Goal: Register for event/course

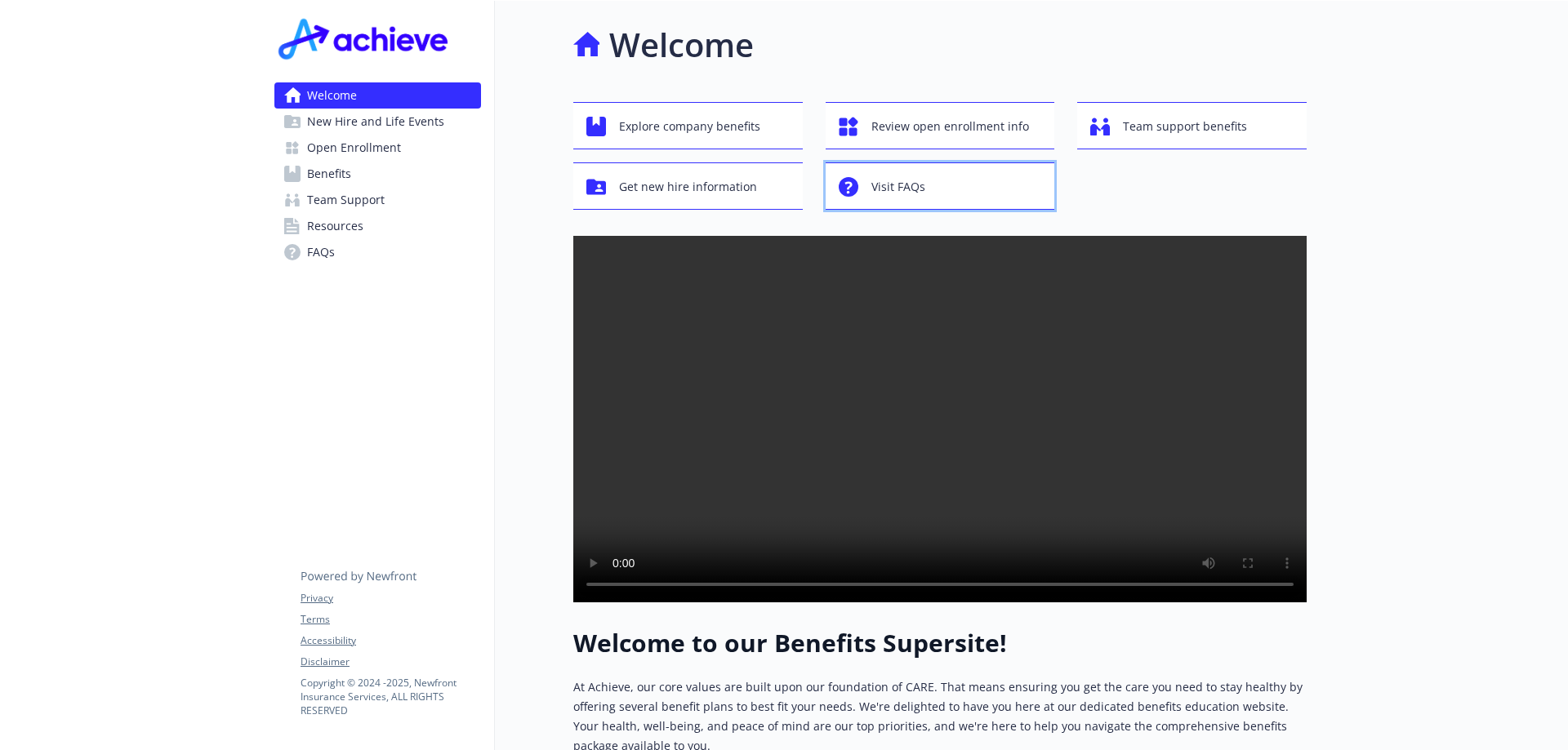
click at [901, 193] on span "Visit FAQs" at bounding box center [898, 186] width 54 height 31
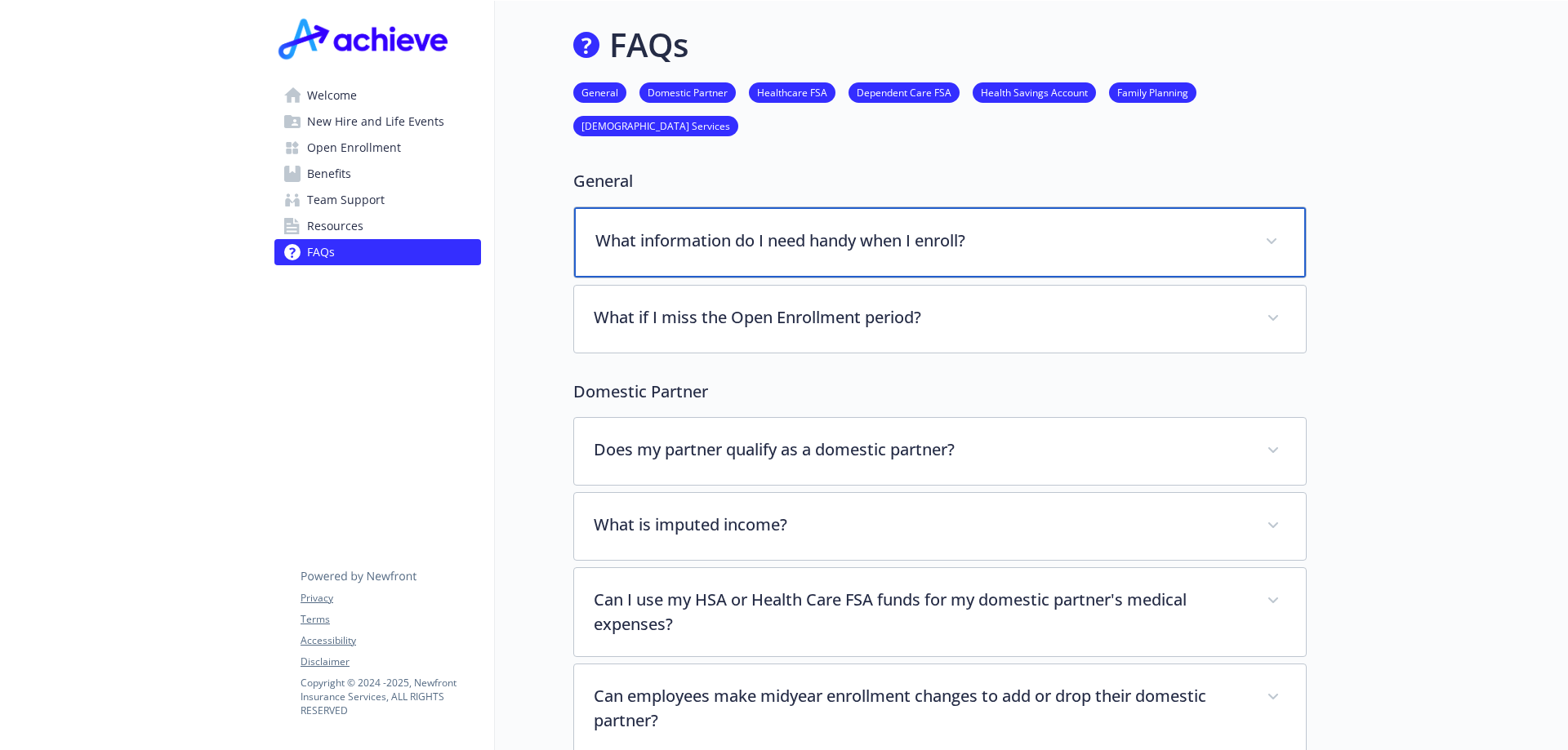
click at [1271, 243] on icon at bounding box center [1272, 242] width 10 height 7
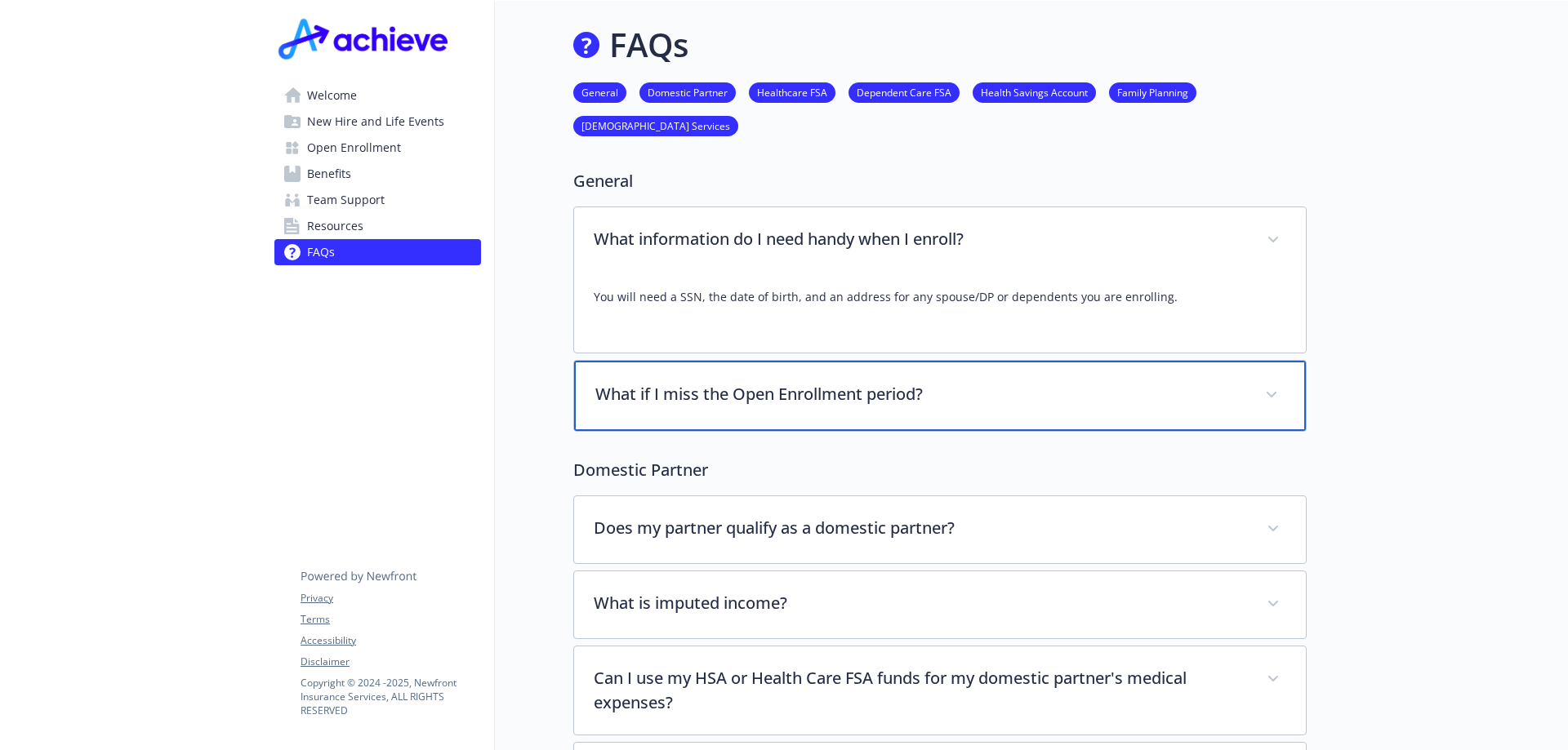
click at [1273, 397] on icon at bounding box center [1272, 394] width 10 height 7
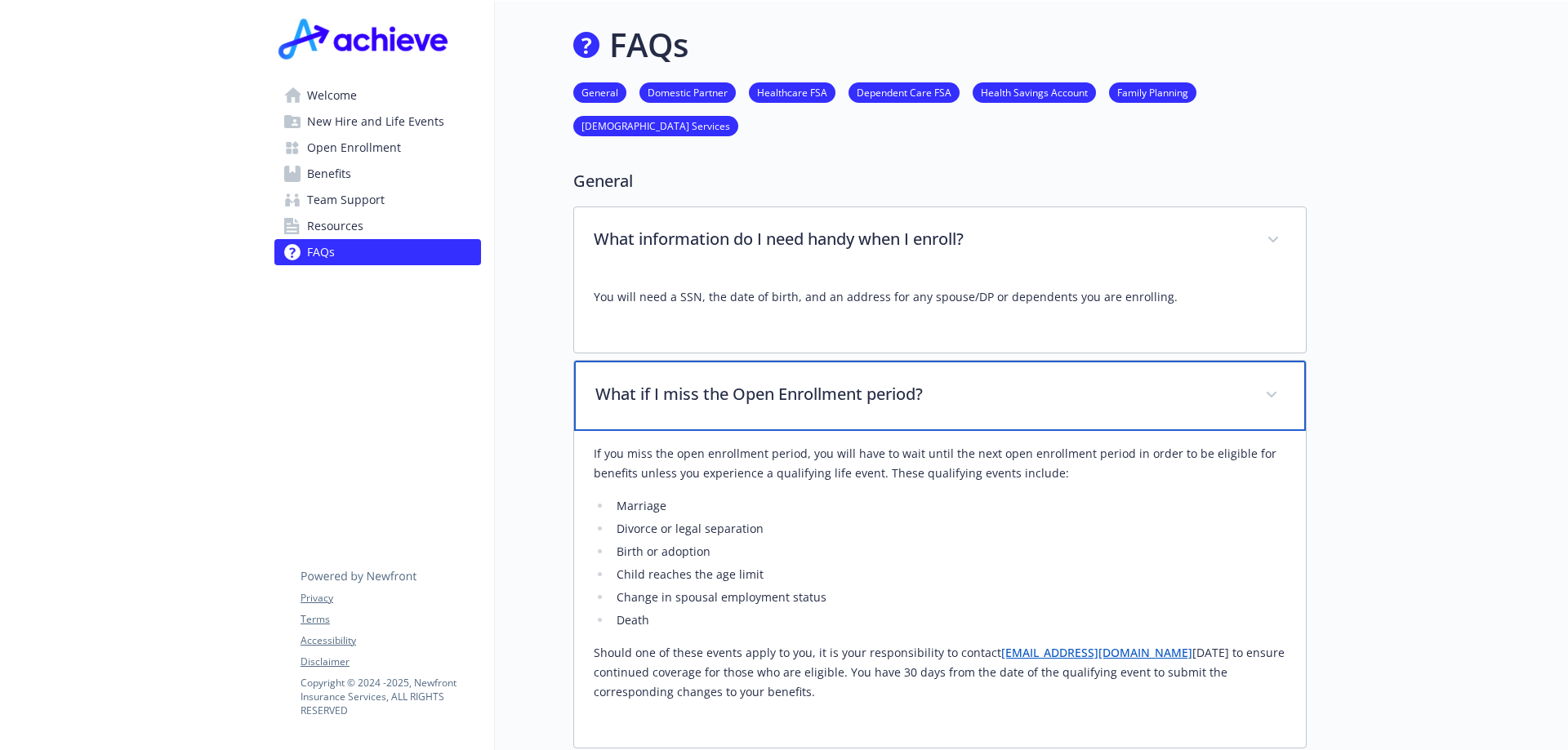
click at [1271, 395] on icon at bounding box center [1272, 394] width 10 height 6
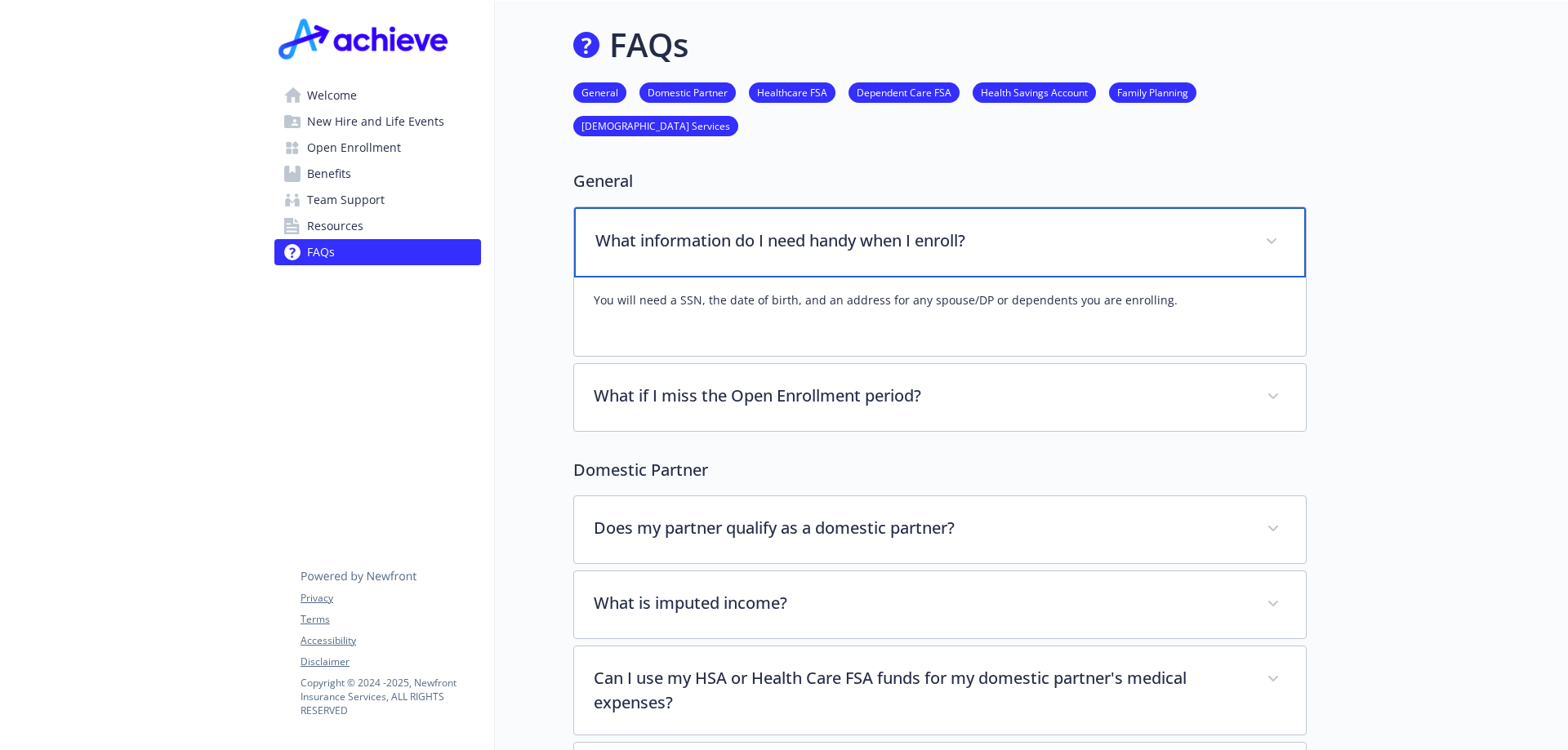
click at [1269, 235] on span at bounding box center [1272, 242] width 26 height 26
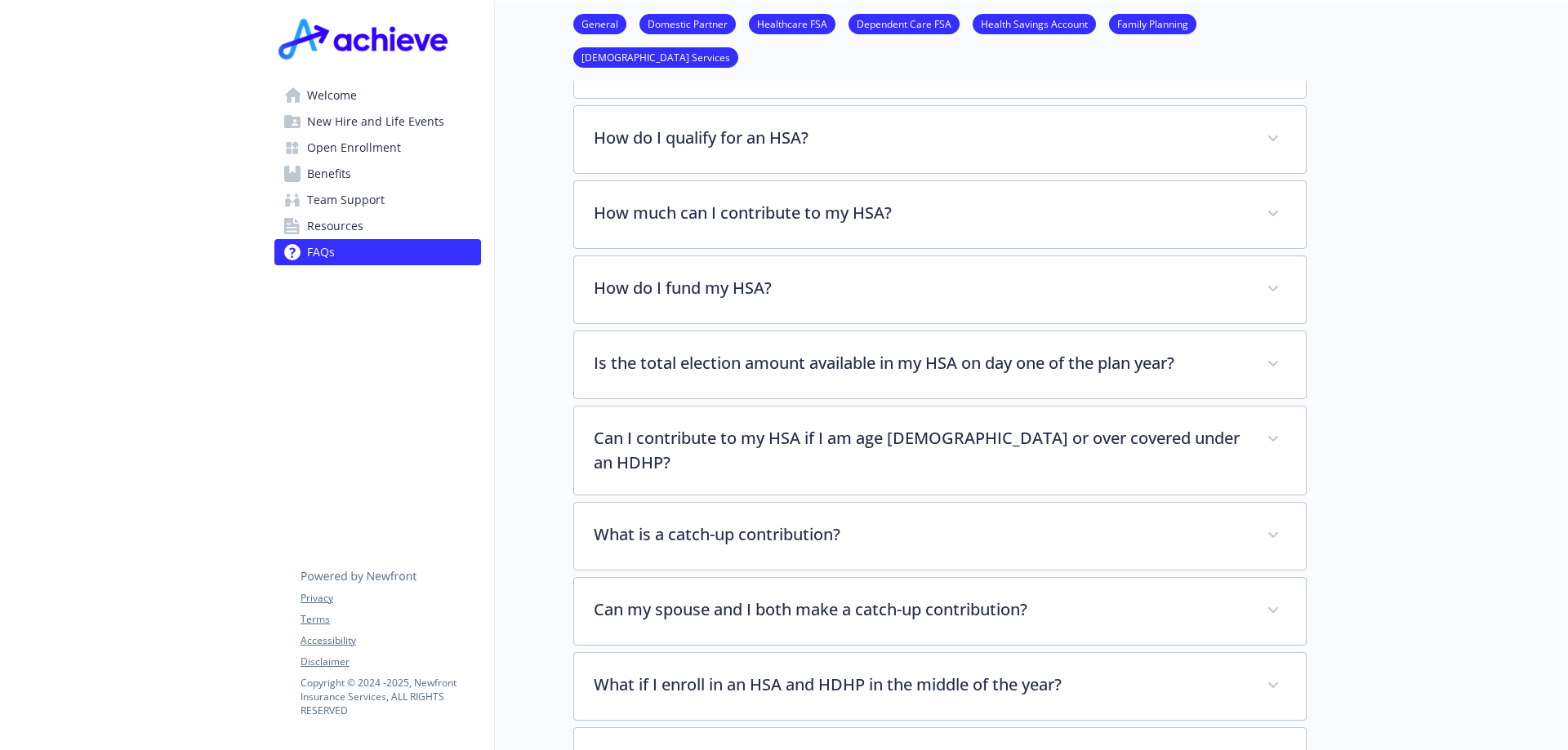
scroll to position [1714, 0]
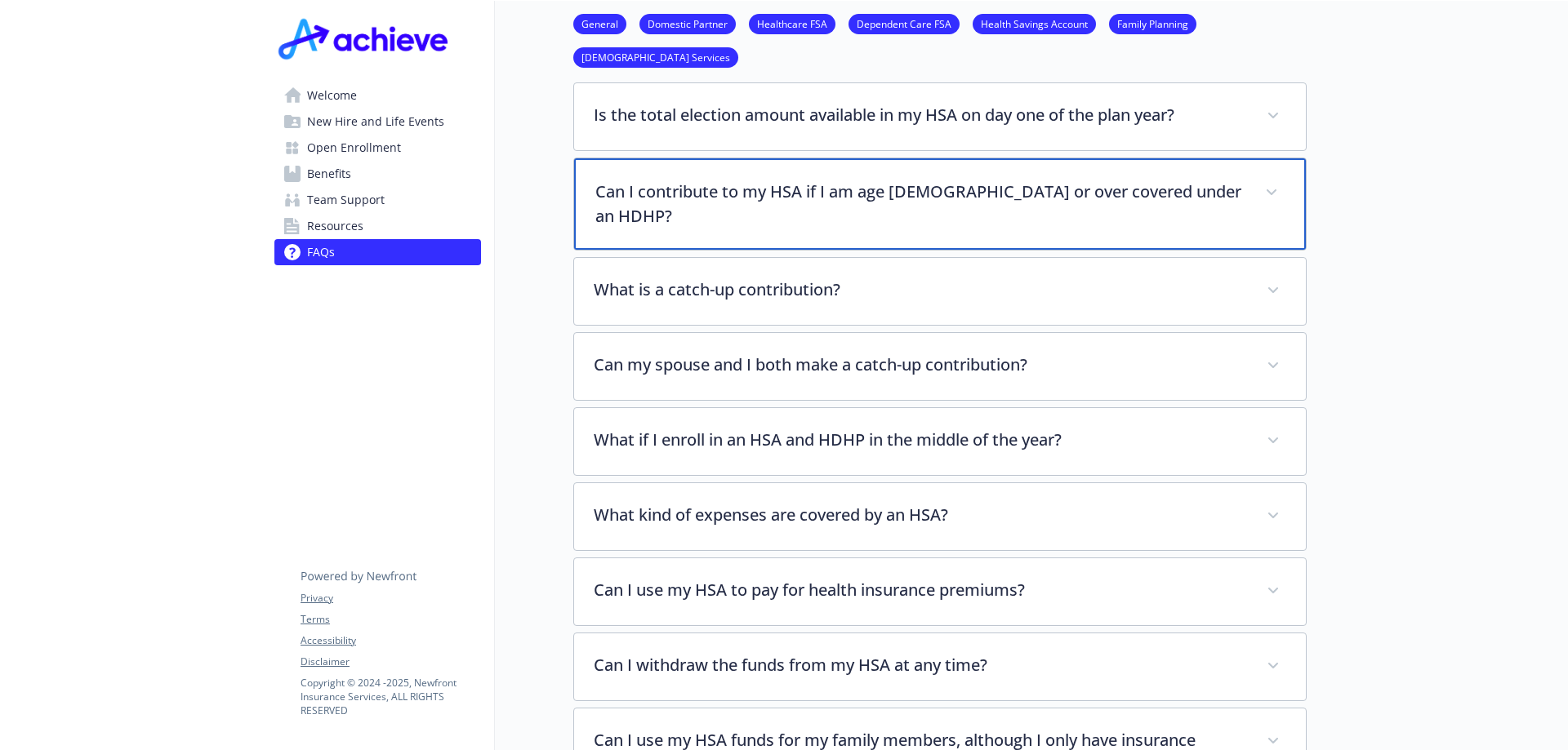
click at [1274, 191] on icon at bounding box center [1272, 192] width 10 height 7
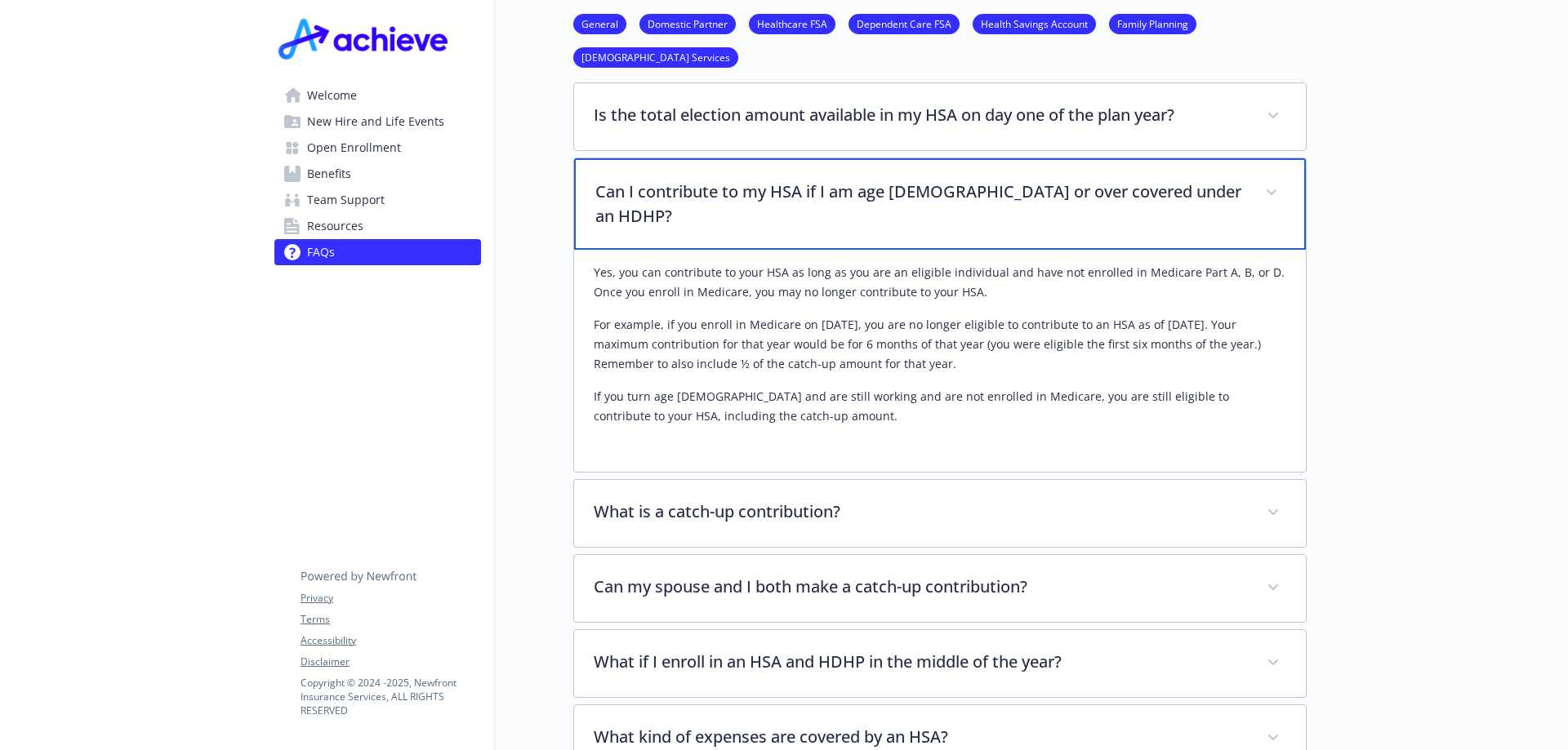
click at [1274, 191] on icon at bounding box center [1272, 192] width 10 height 6
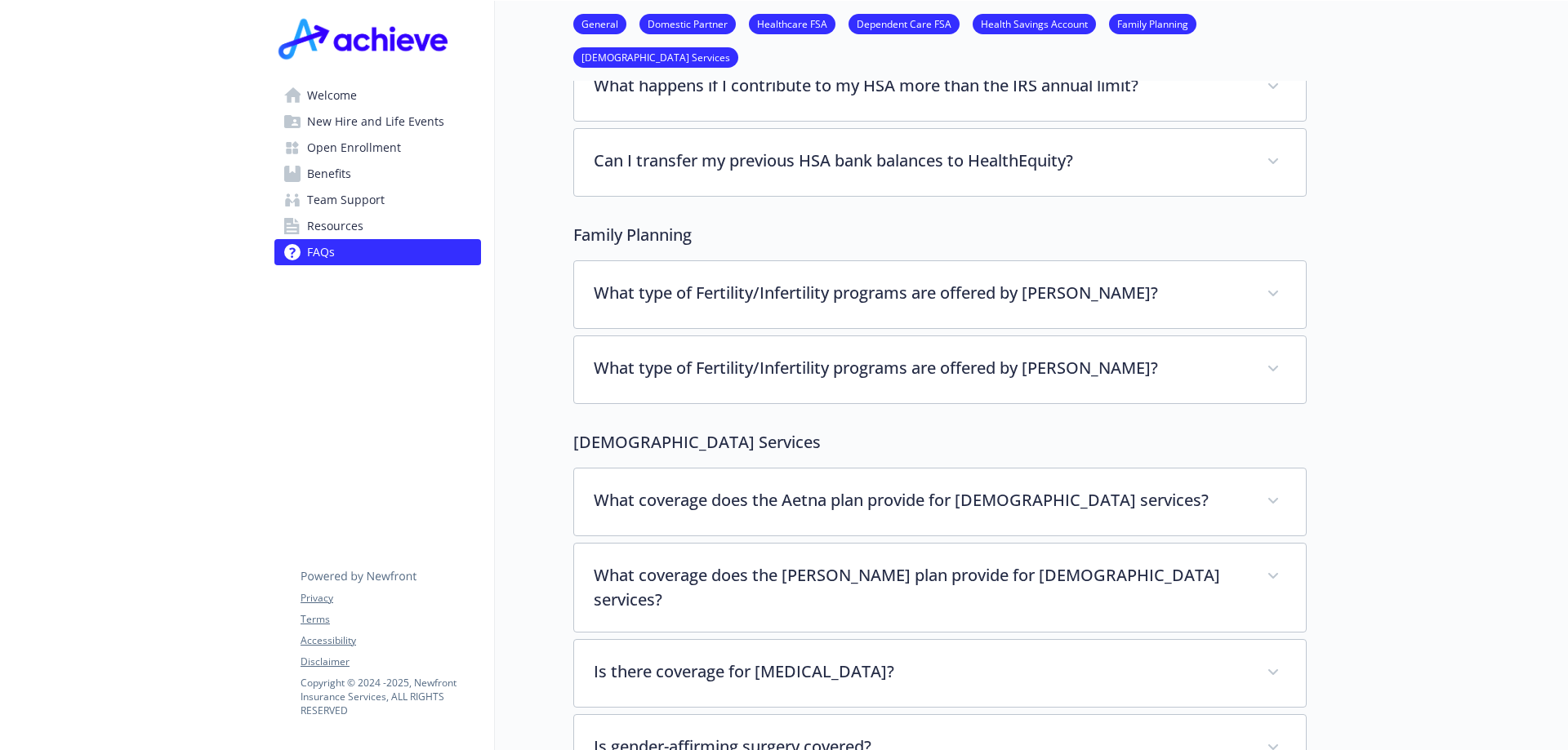
scroll to position [3347, 0]
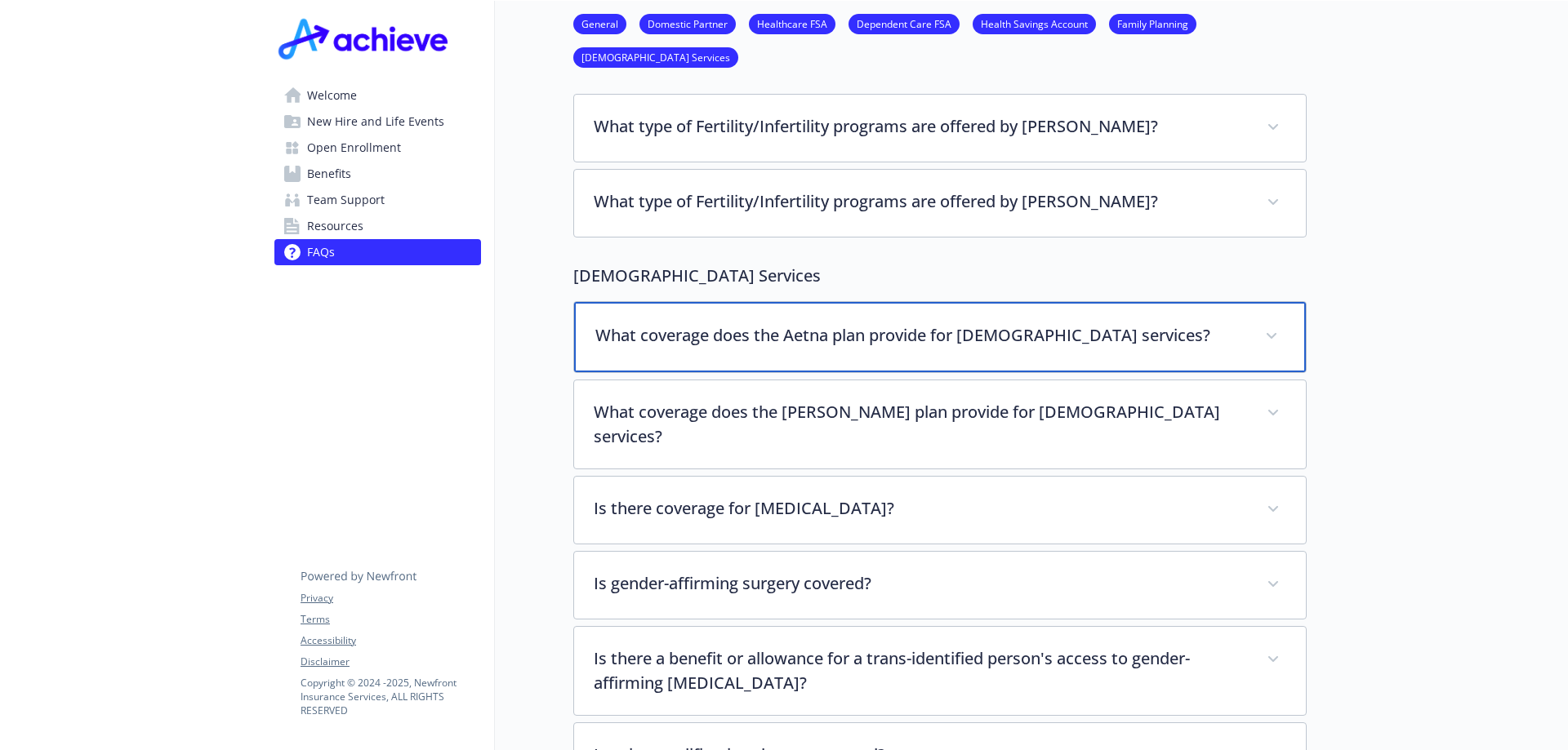
click at [1269, 333] on icon at bounding box center [1272, 336] width 10 height 7
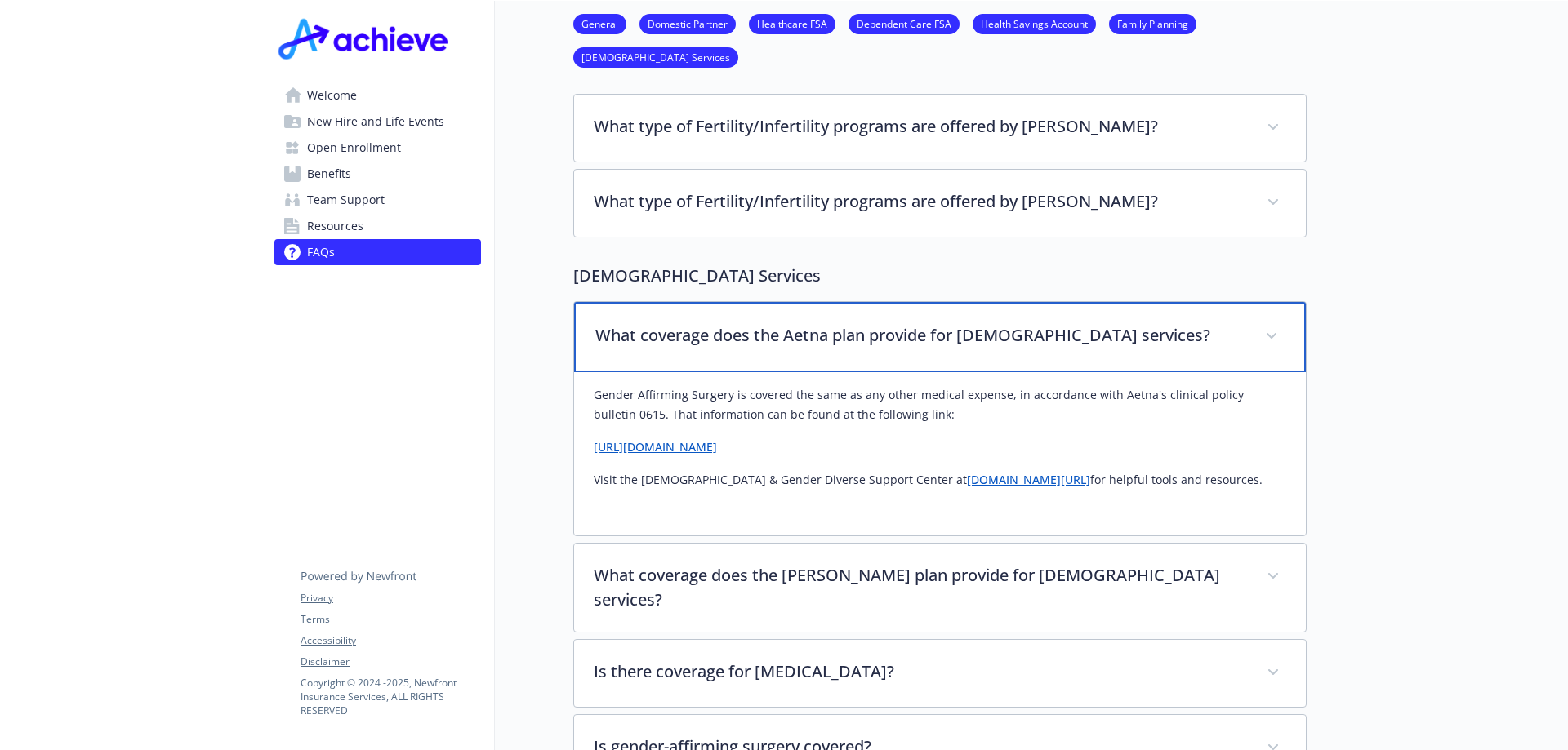
click at [1269, 333] on icon at bounding box center [1272, 336] width 10 height 6
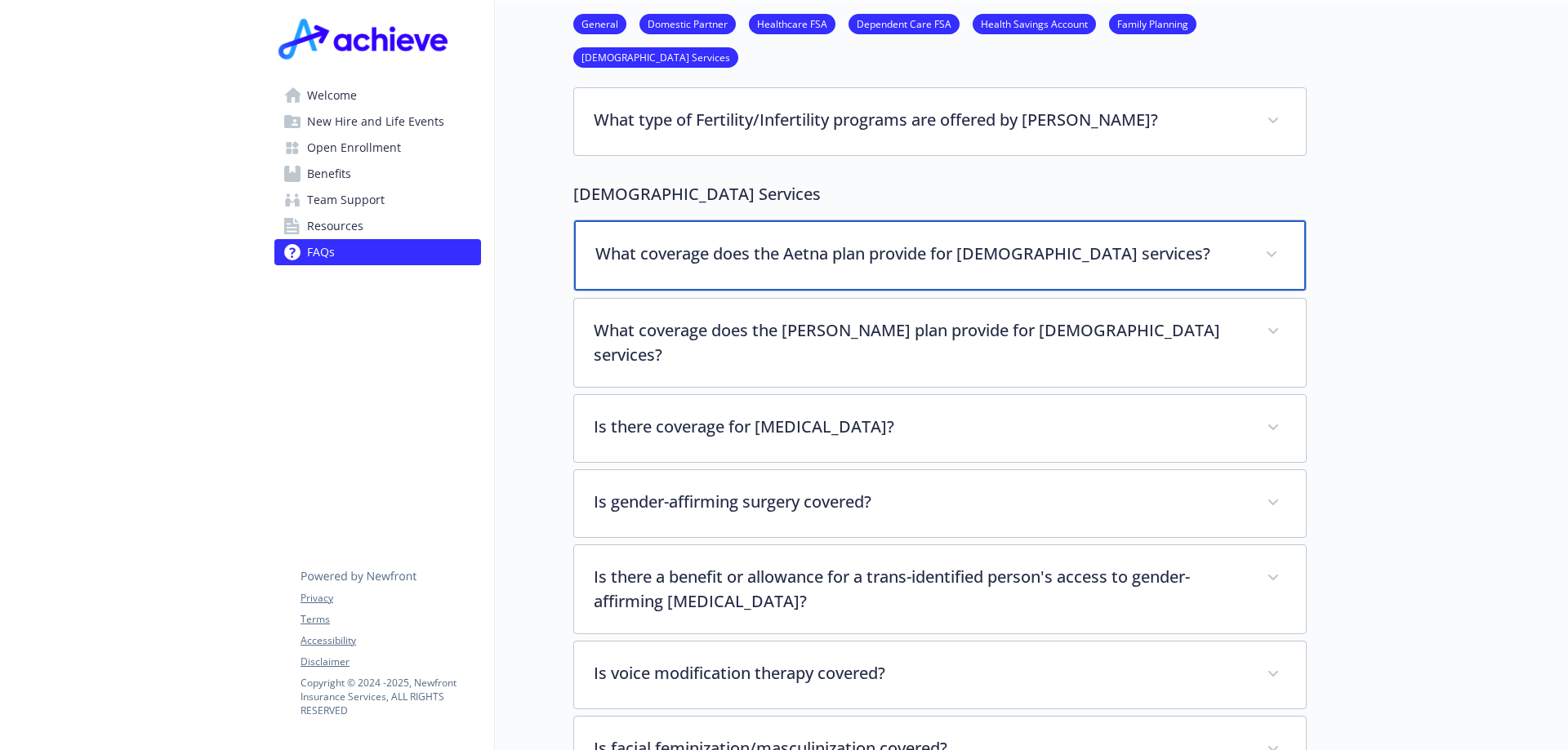
scroll to position [3510, 0]
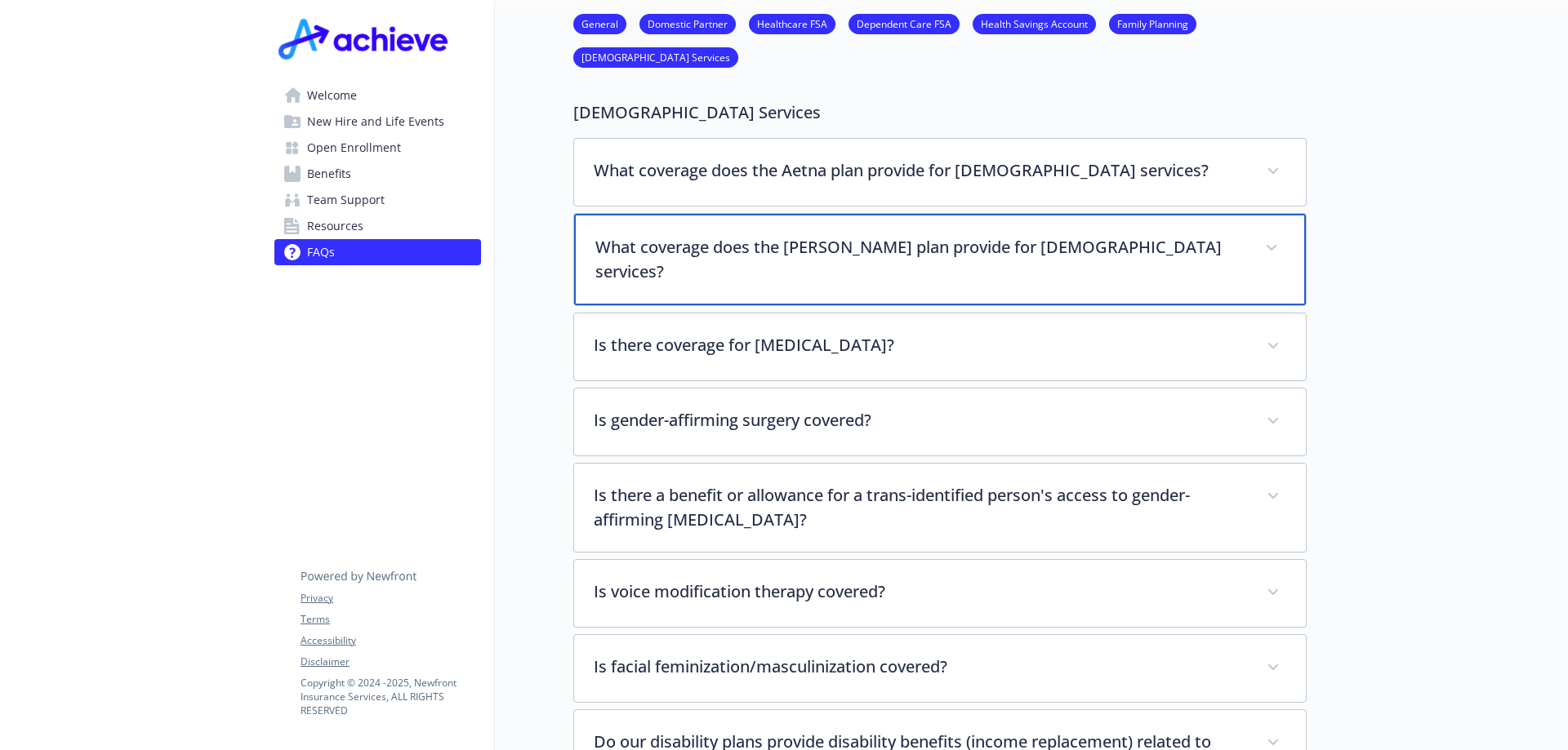
click at [1273, 245] on icon at bounding box center [1272, 248] width 10 height 7
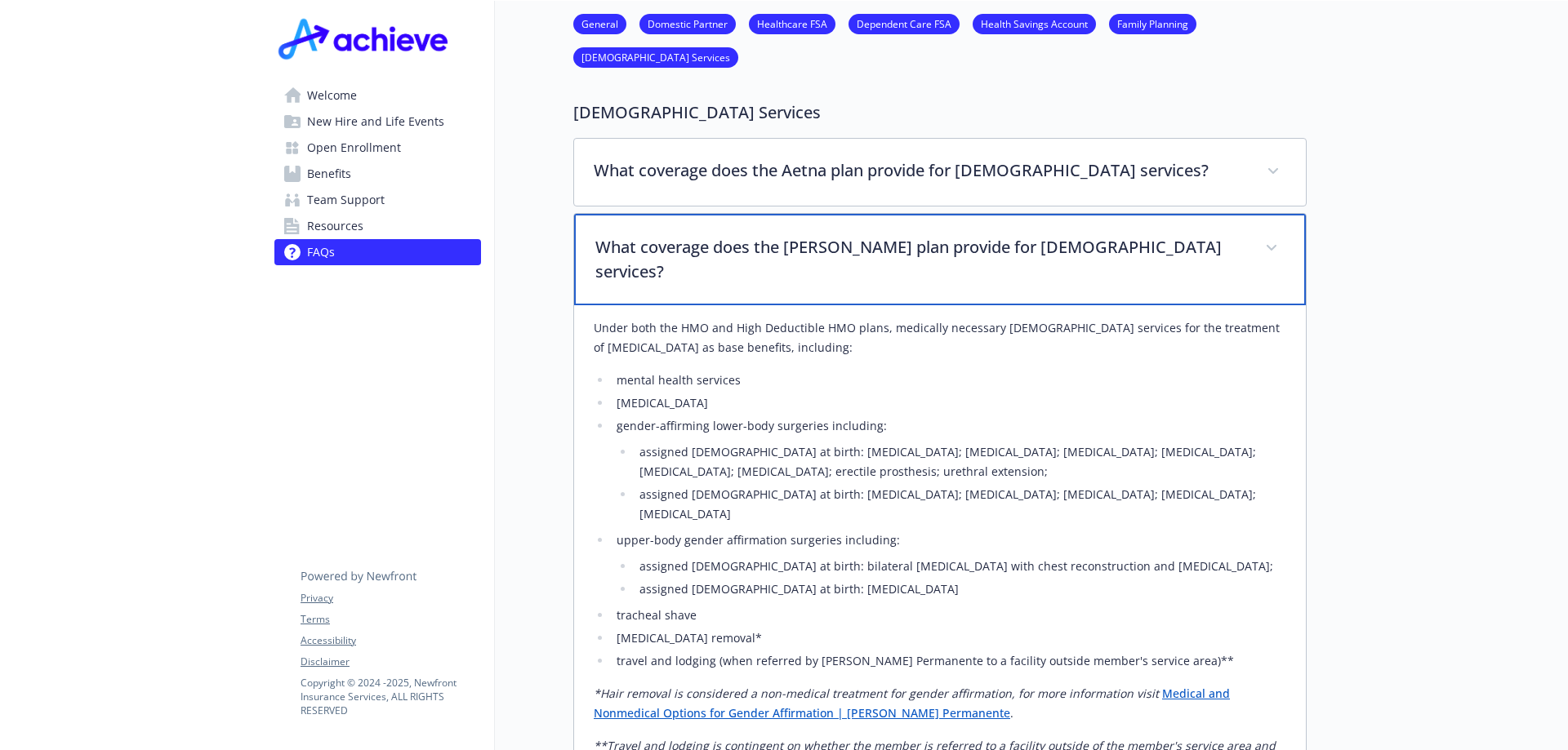
click at [1273, 245] on icon at bounding box center [1272, 248] width 10 height 6
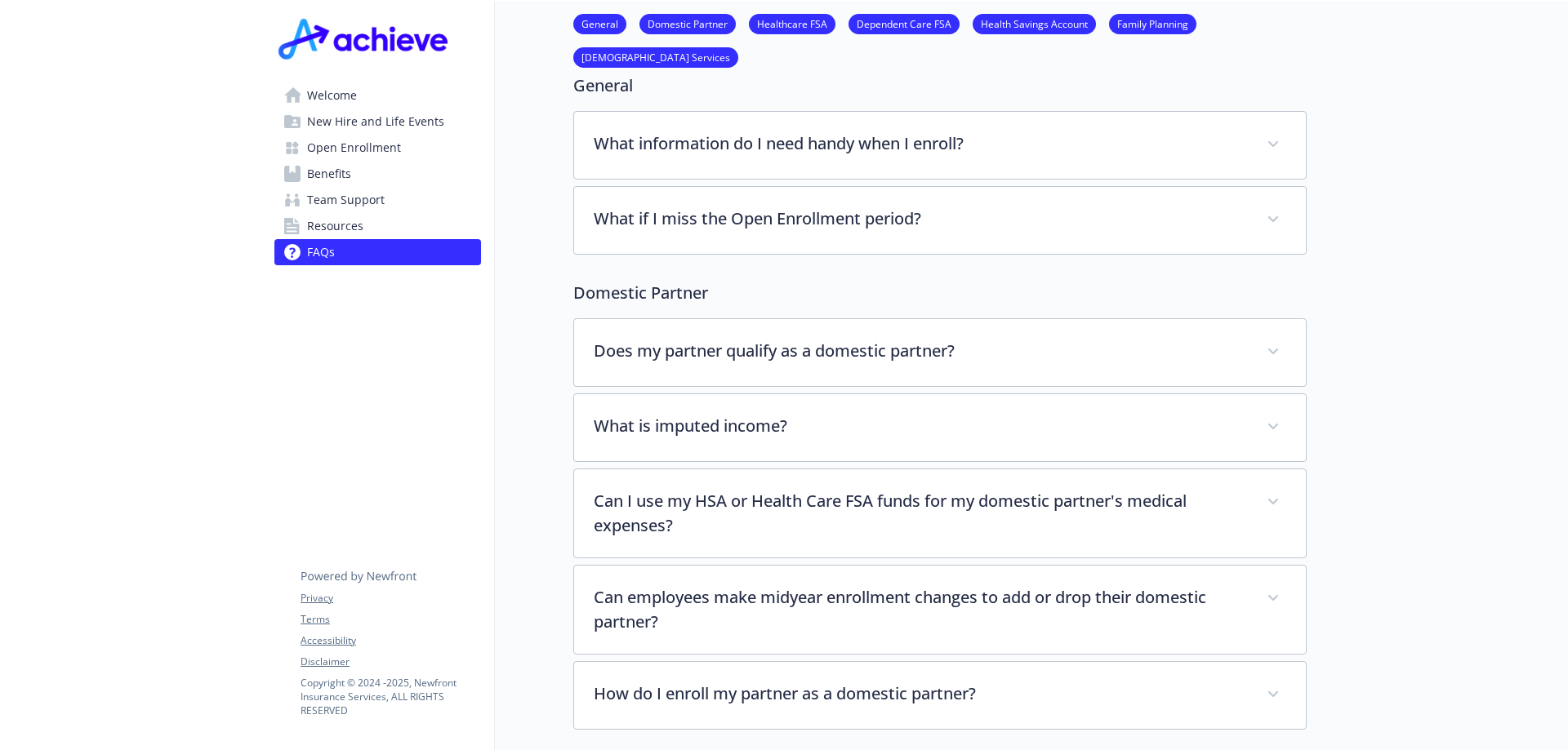
scroll to position [0, 0]
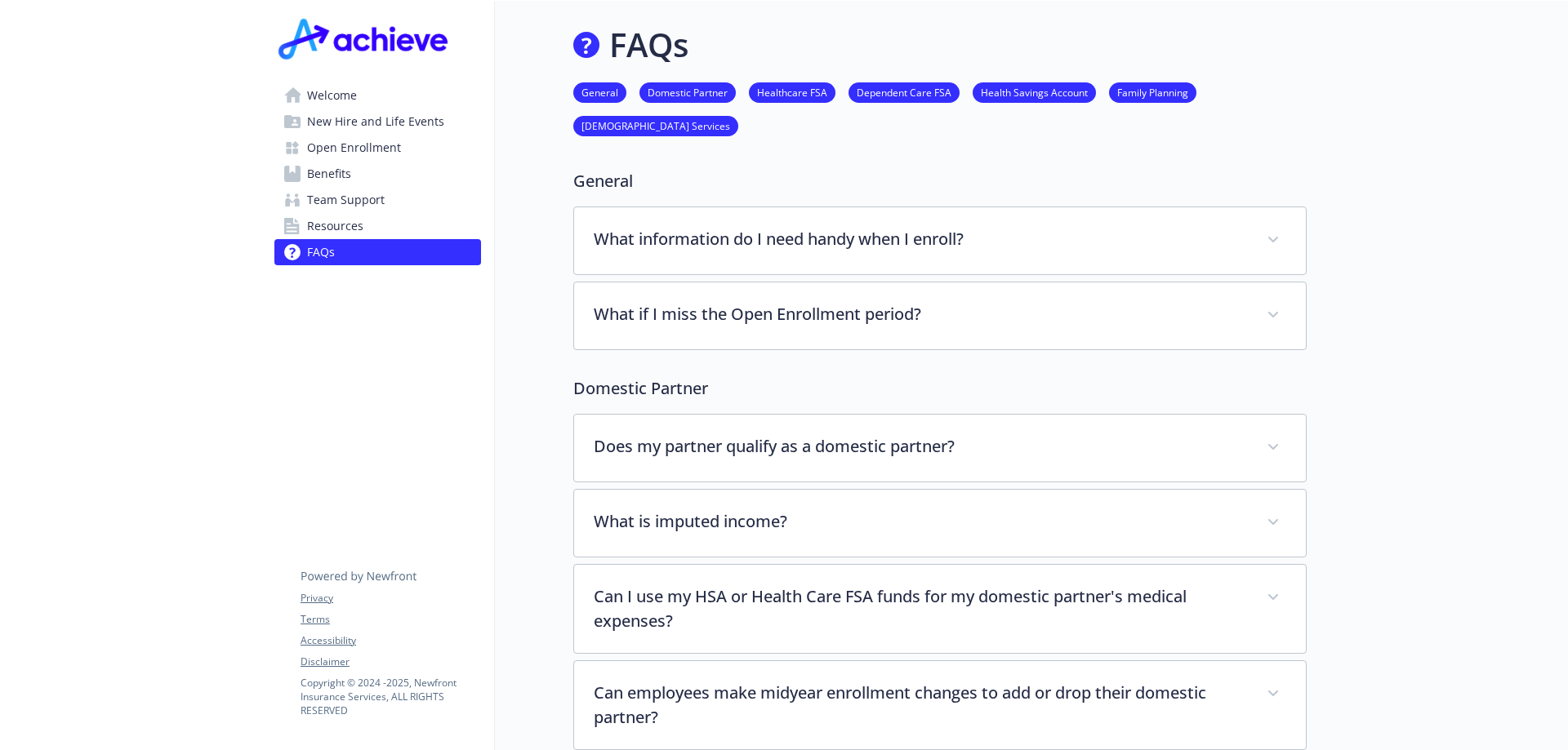
click at [340, 147] on span "Open Enrollment" at bounding box center [354, 148] width 94 height 26
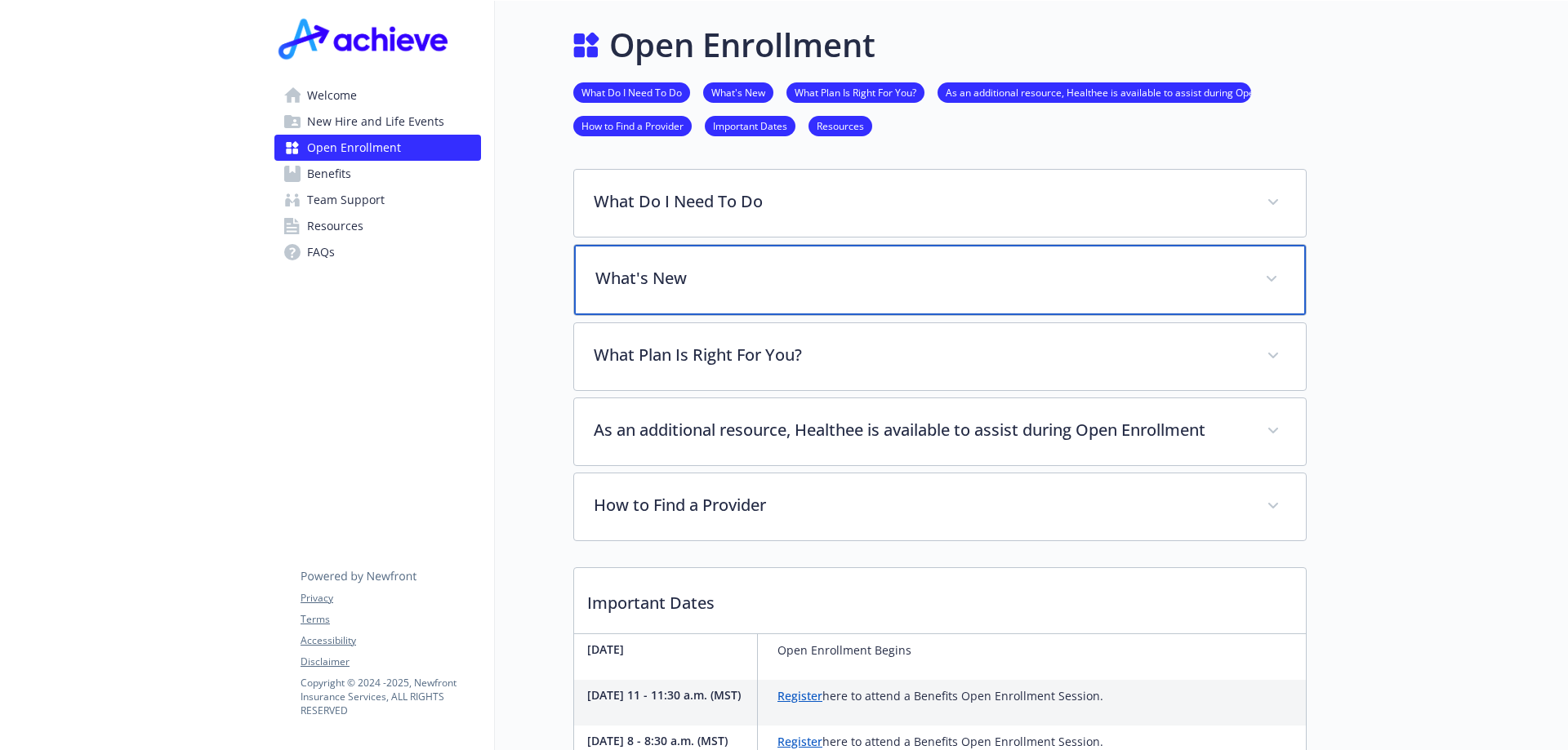
click at [1267, 276] on span at bounding box center [1272, 279] width 26 height 26
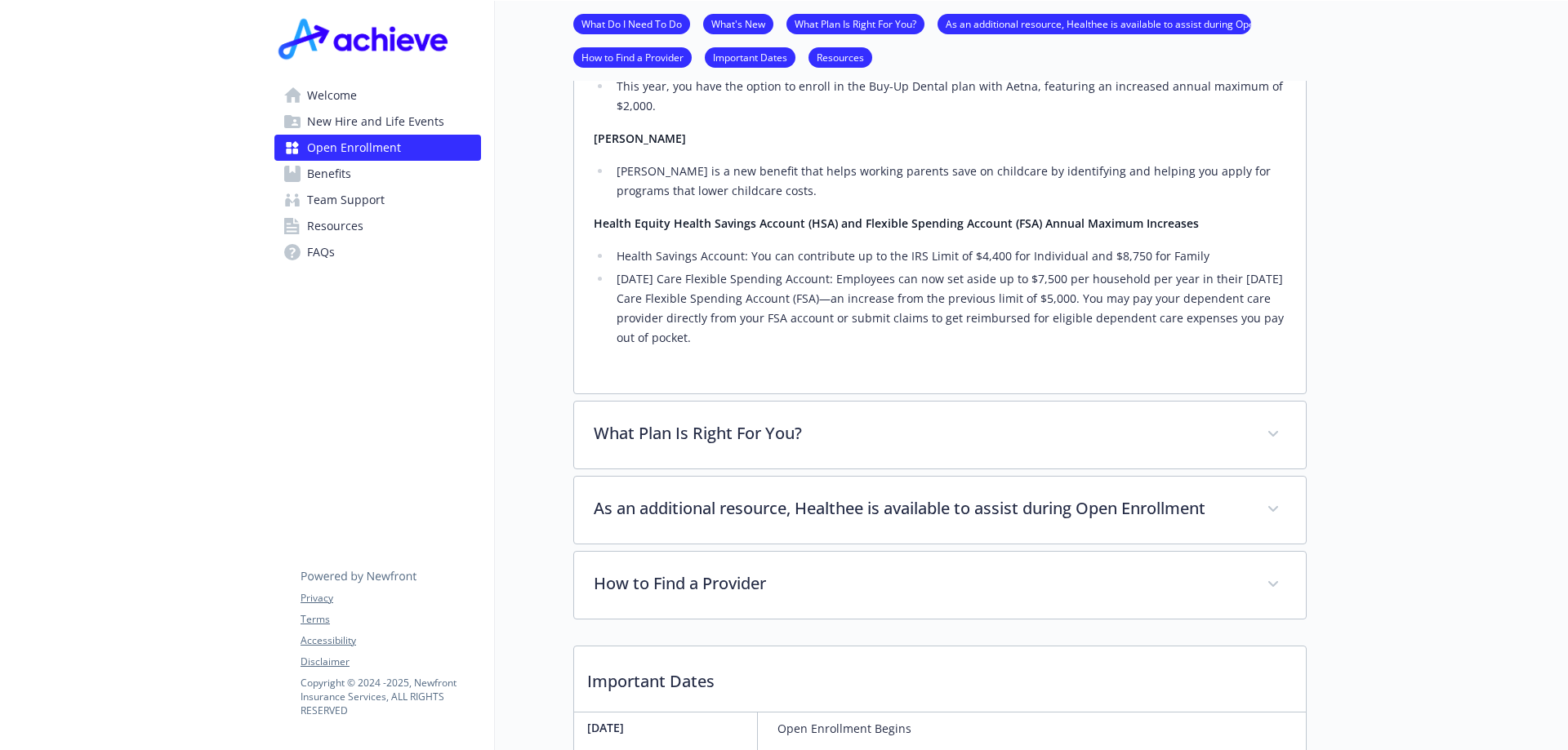
scroll to position [735, 0]
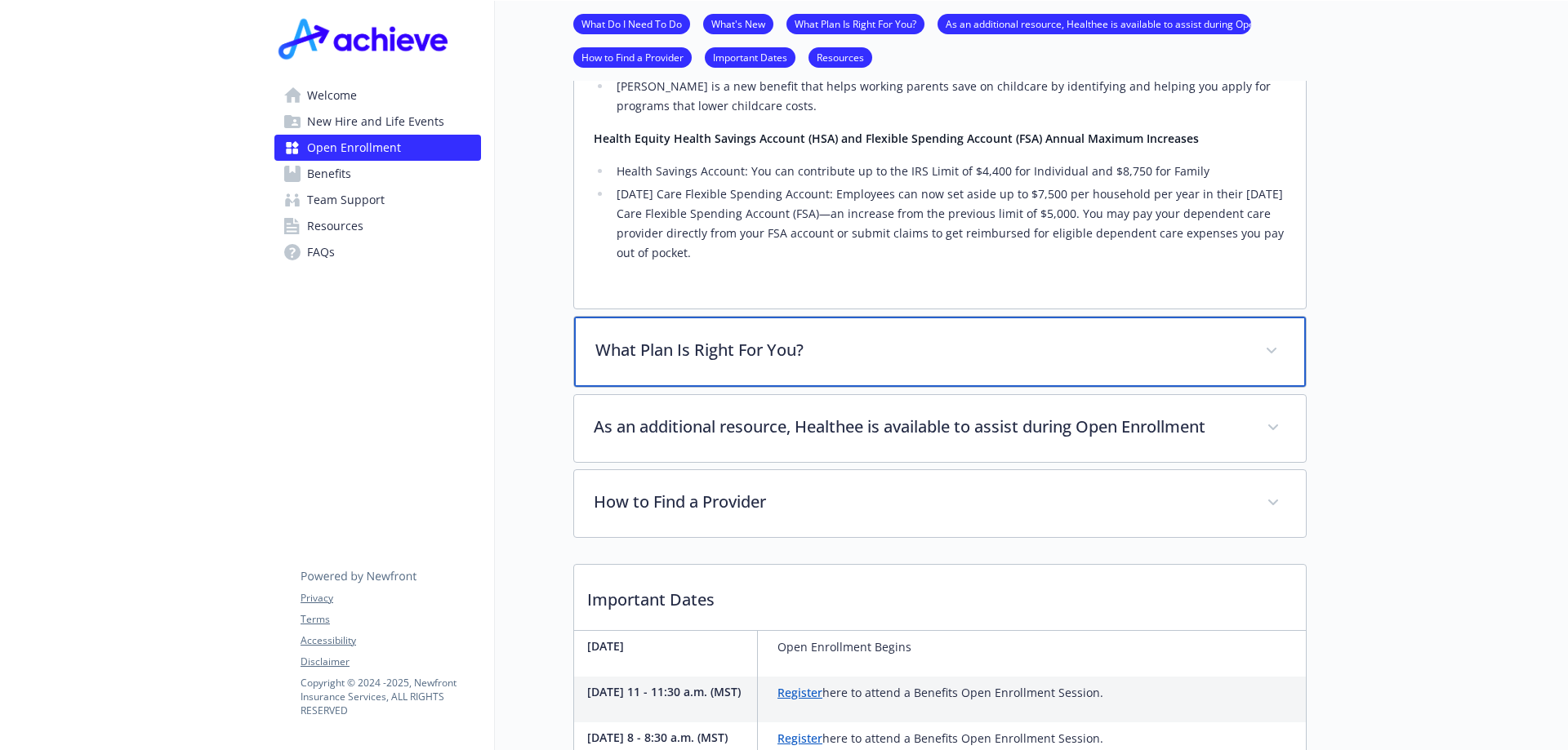
click at [1268, 355] on span at bounding box center [1272, 351] width 26 height 26
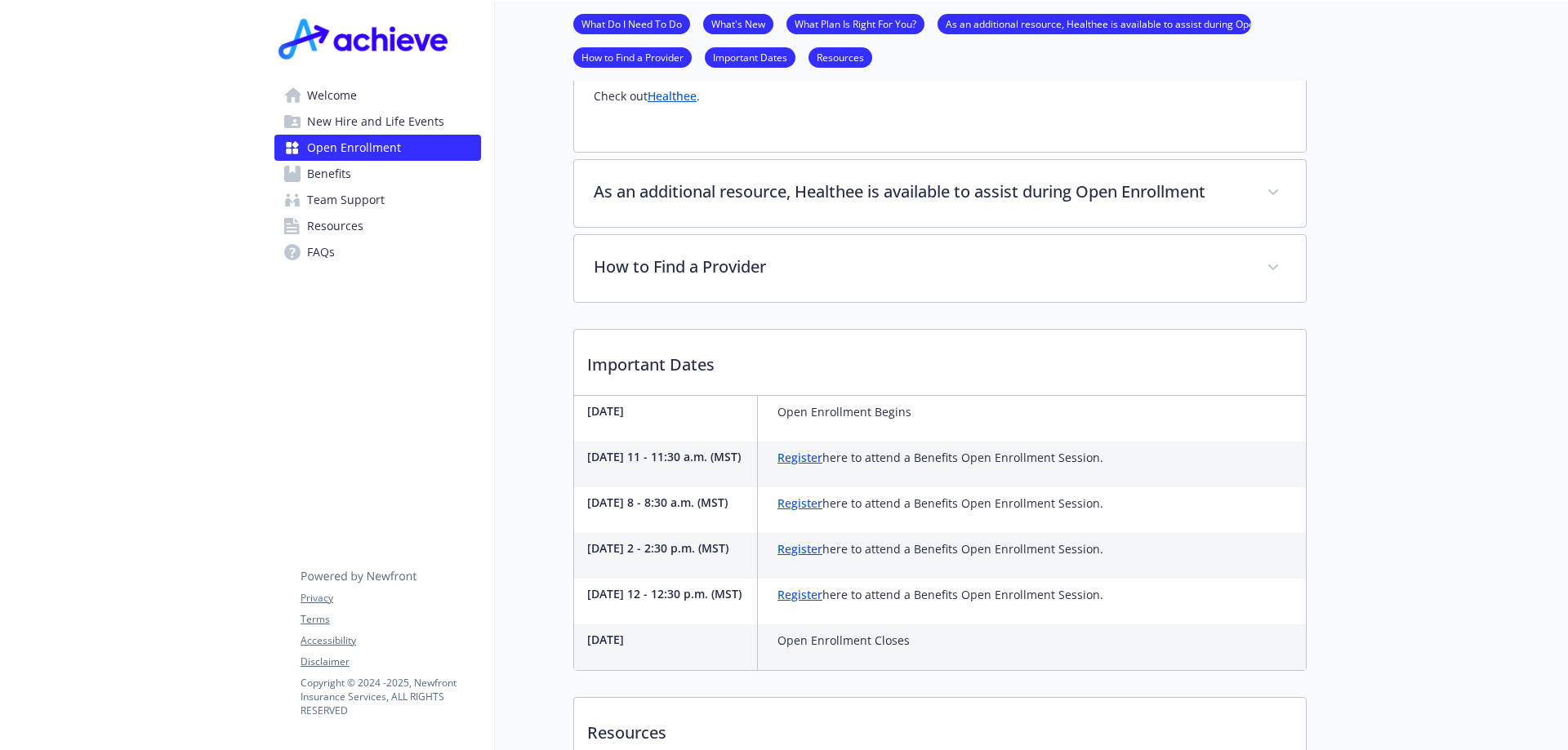
scroll to position [1388, 0]
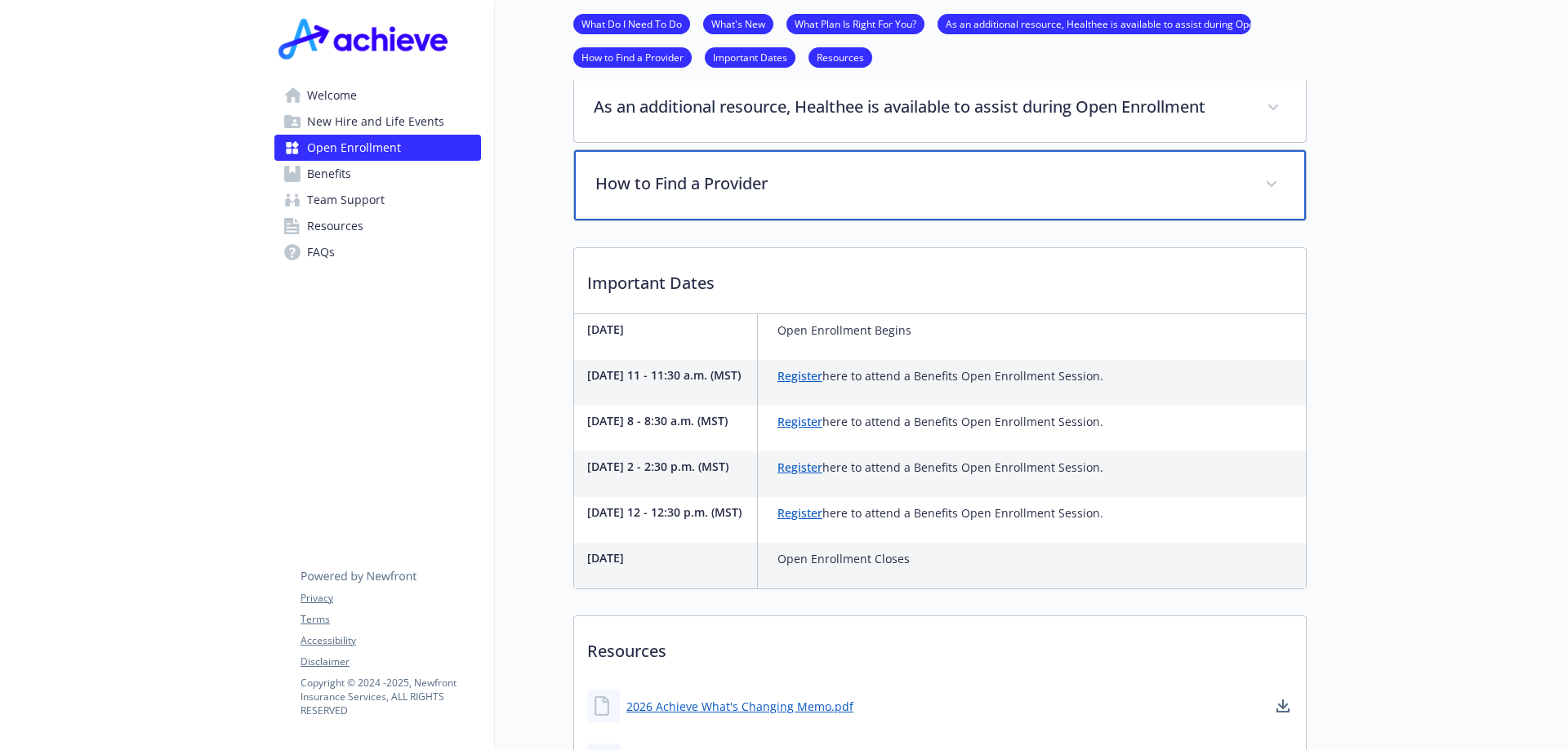
click at [1278, 187] on span at bounding box center [1272, 184] width 26 height 26
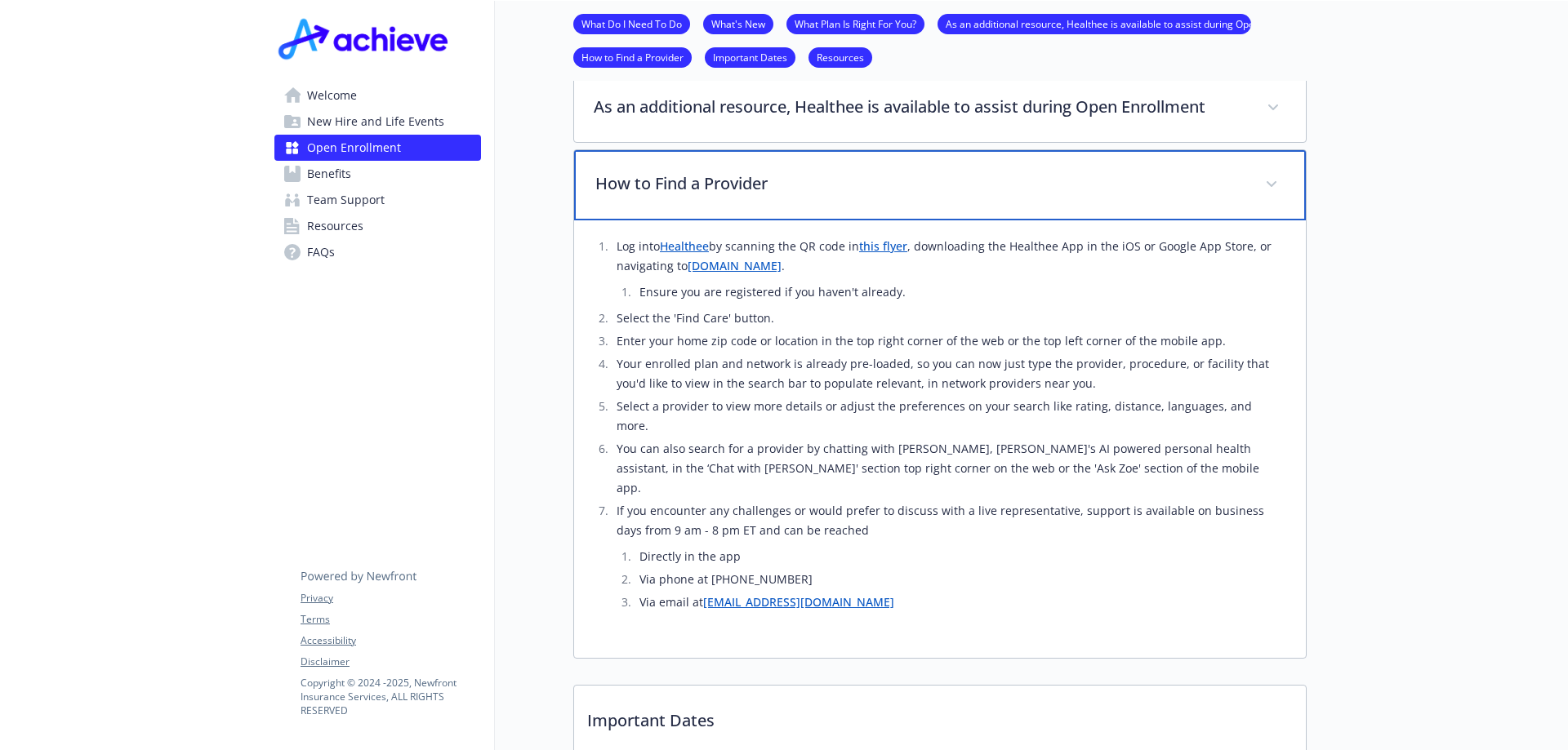
click at [1269, 183] on icon at bounding box center [1272, 184] width 10 height 6
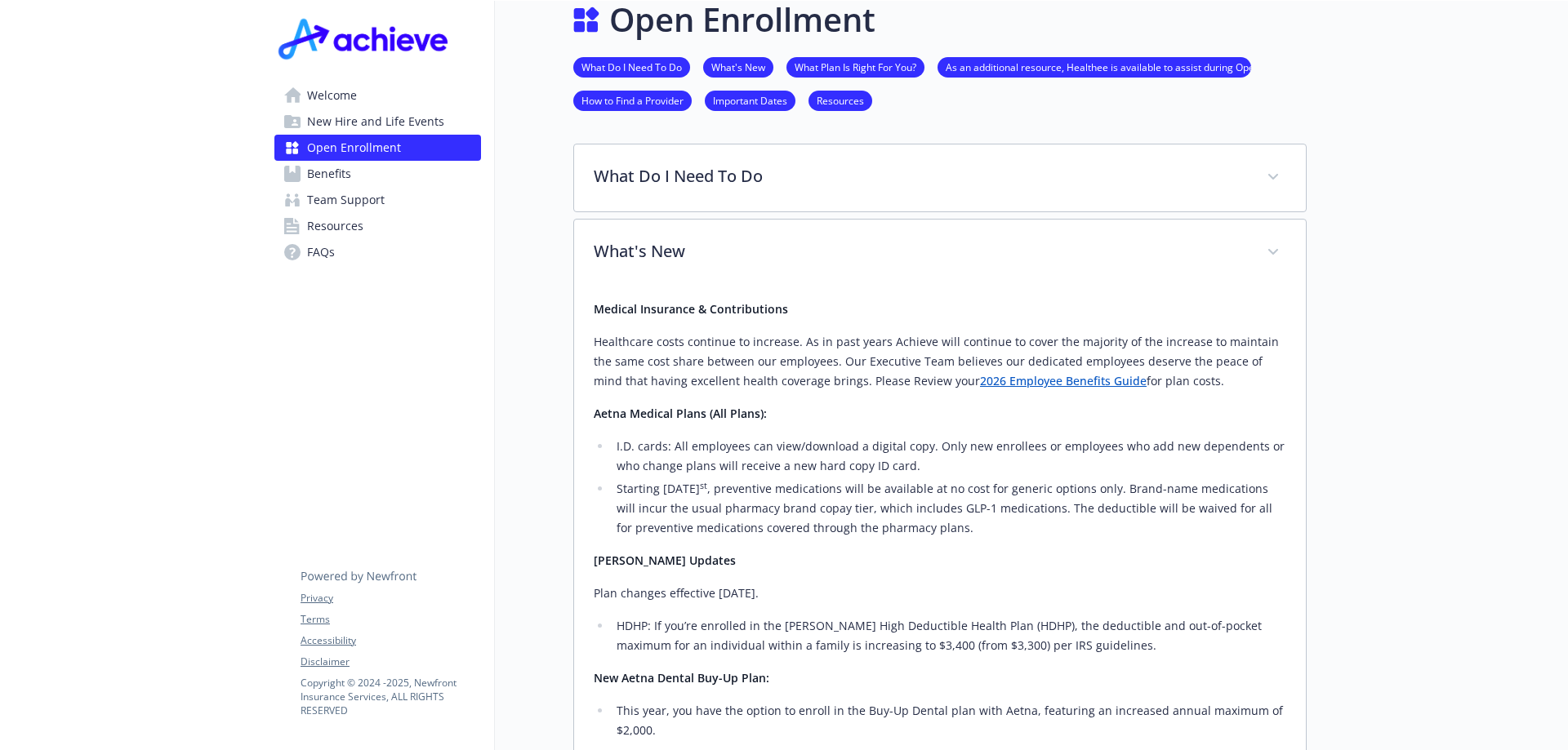
scroll to position [0, 0]
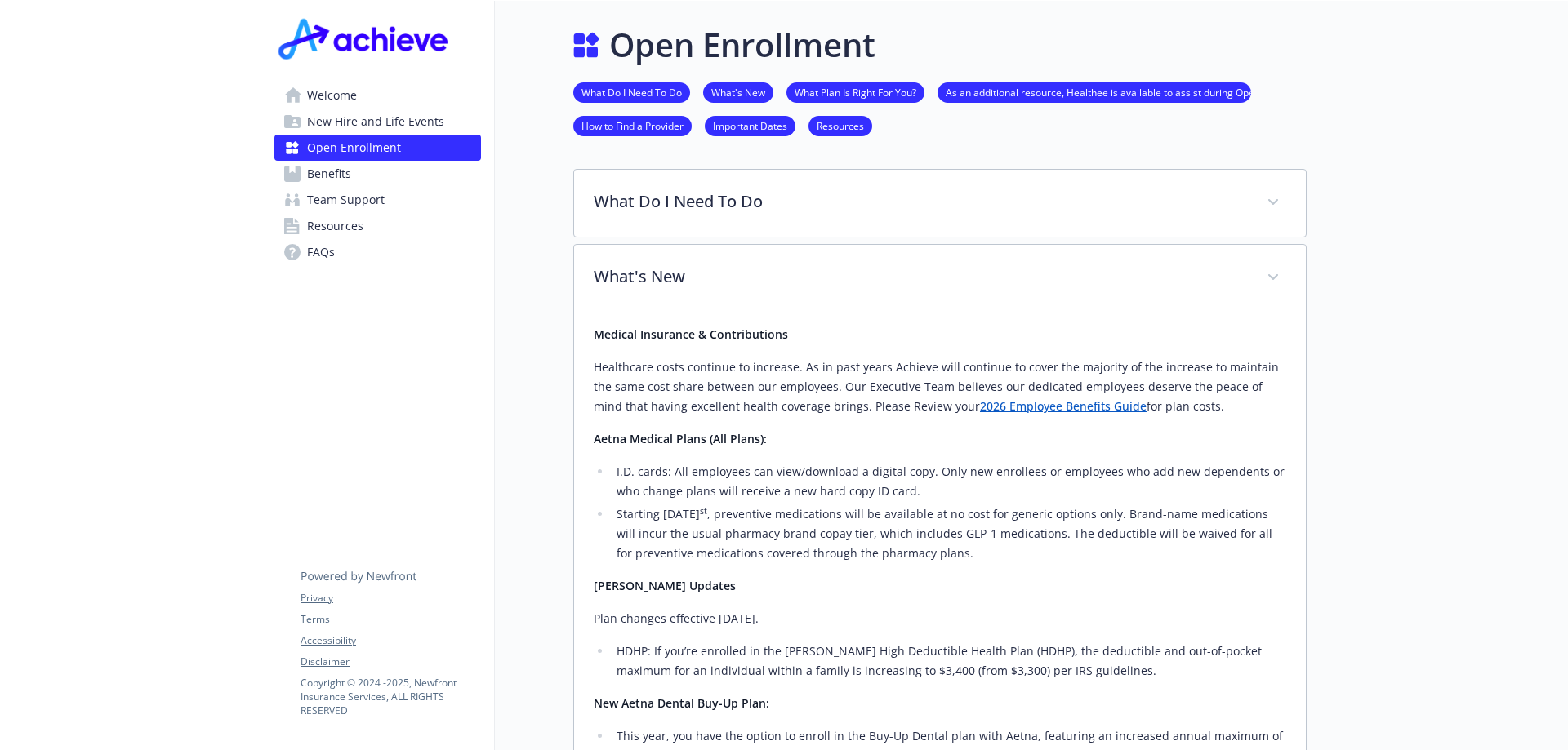
click at [341, 175] on span "Benefits" at bounding box center [329, 173] width 44 height 26
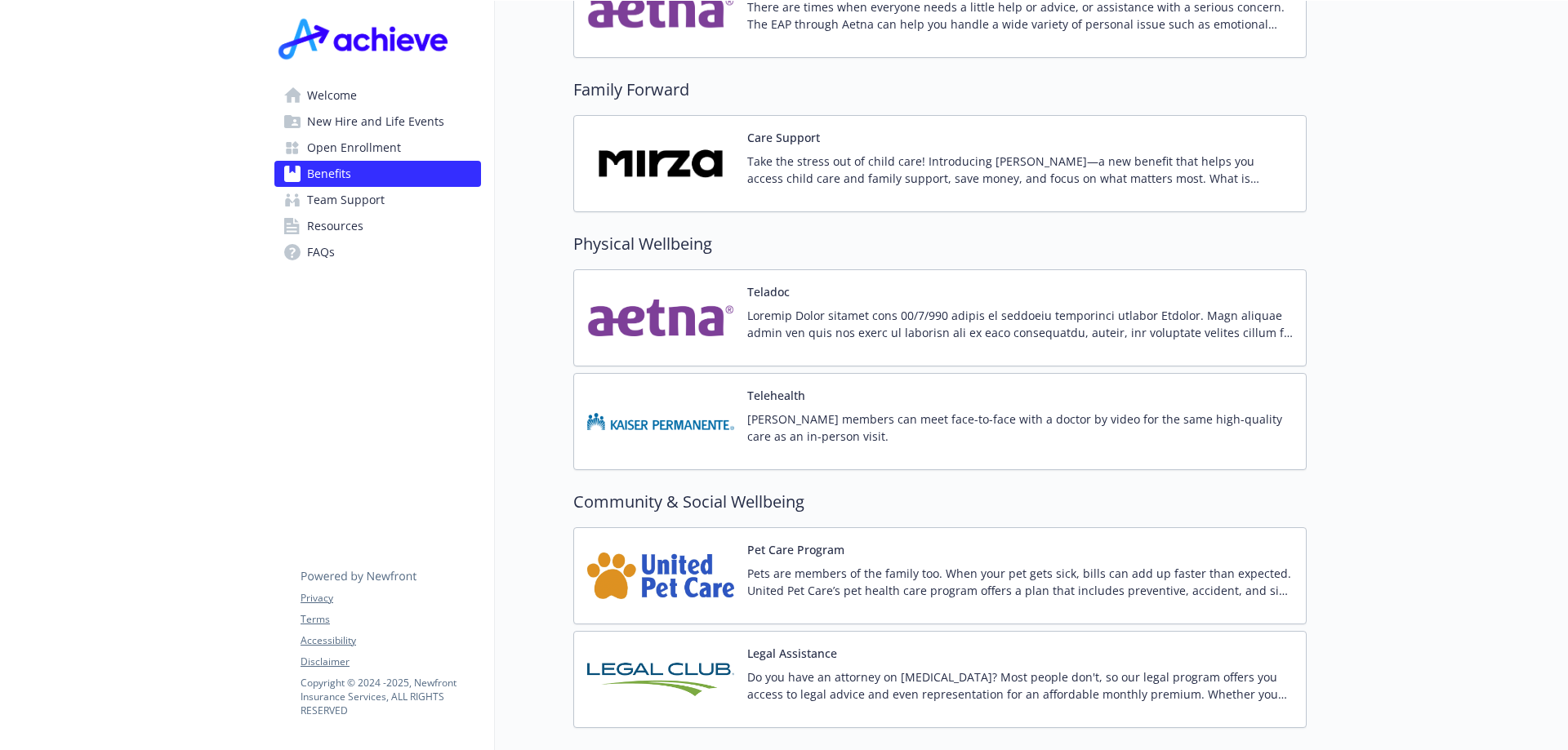
scroll to position [3274, 0]
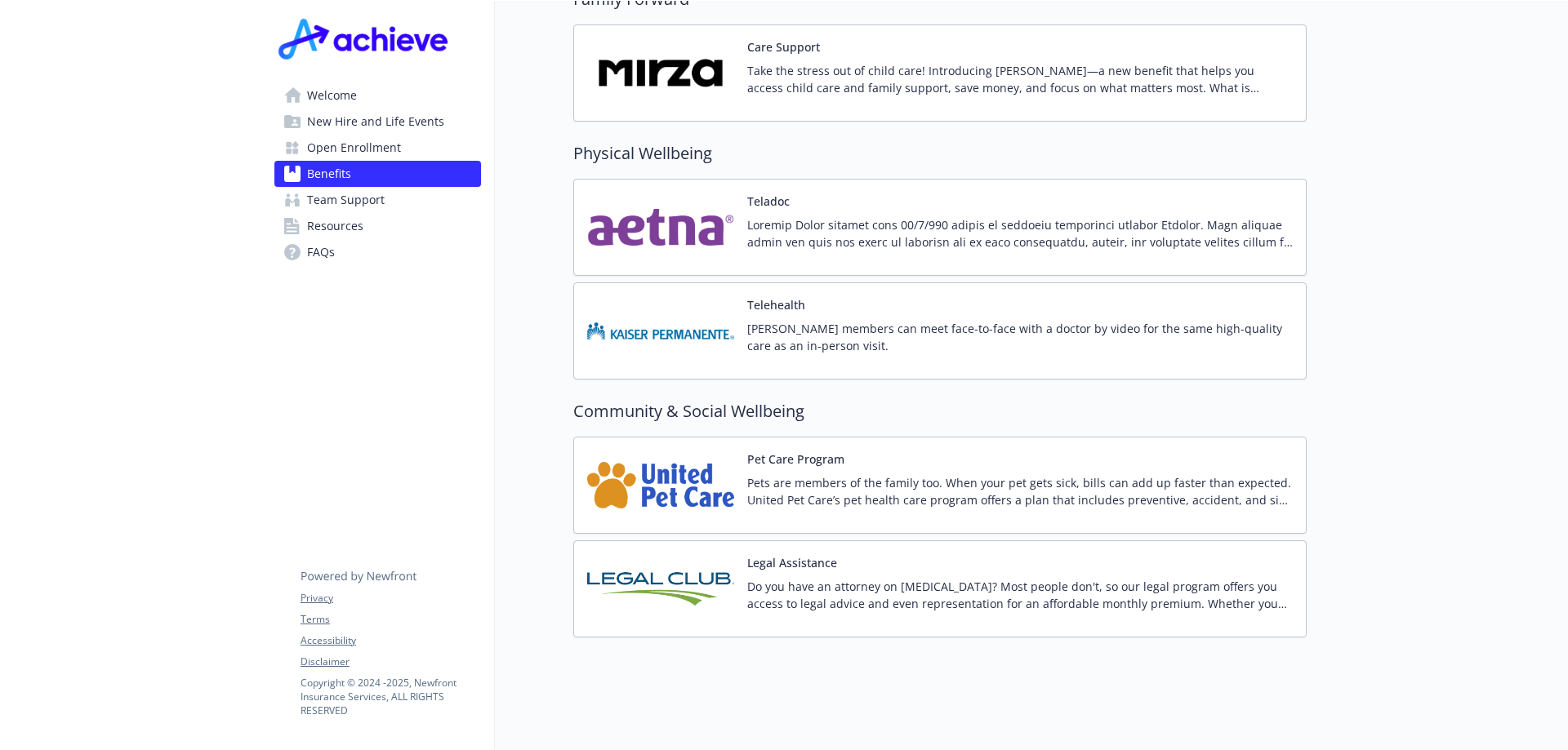
click at [374, 150] on span "Open Enrollment" at bounding box center [354, 148] width 94 height 26
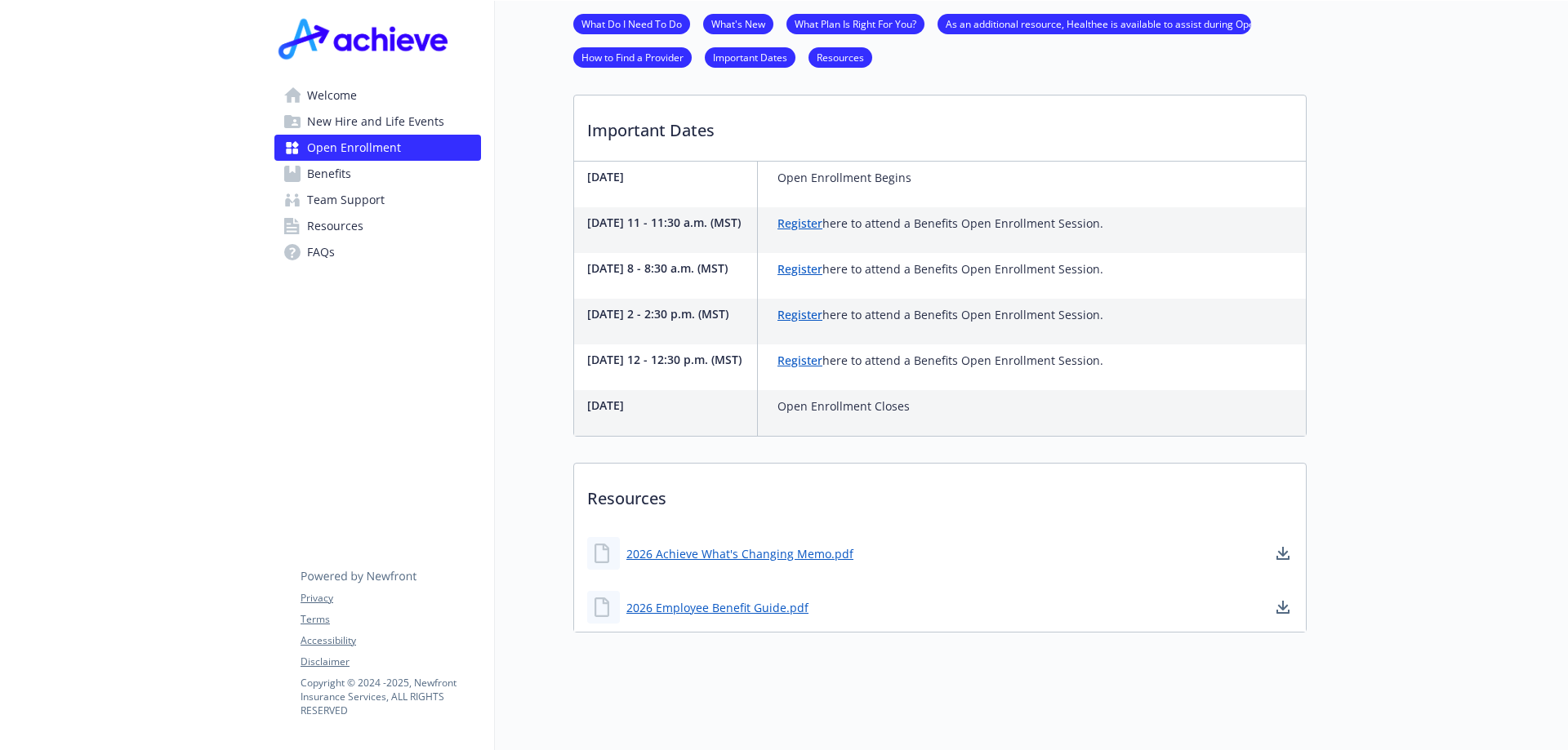
scroll to position [505, 0]
click at [794, 216] on link "Register" at bounding box center [799, 224] width 45 height 16
click at [311, 390] on div "Welcome New Hire and Life Events Open Enrollment Benefits Team Support Resource…" at bounding box center [379, 141] width 234 height 1219
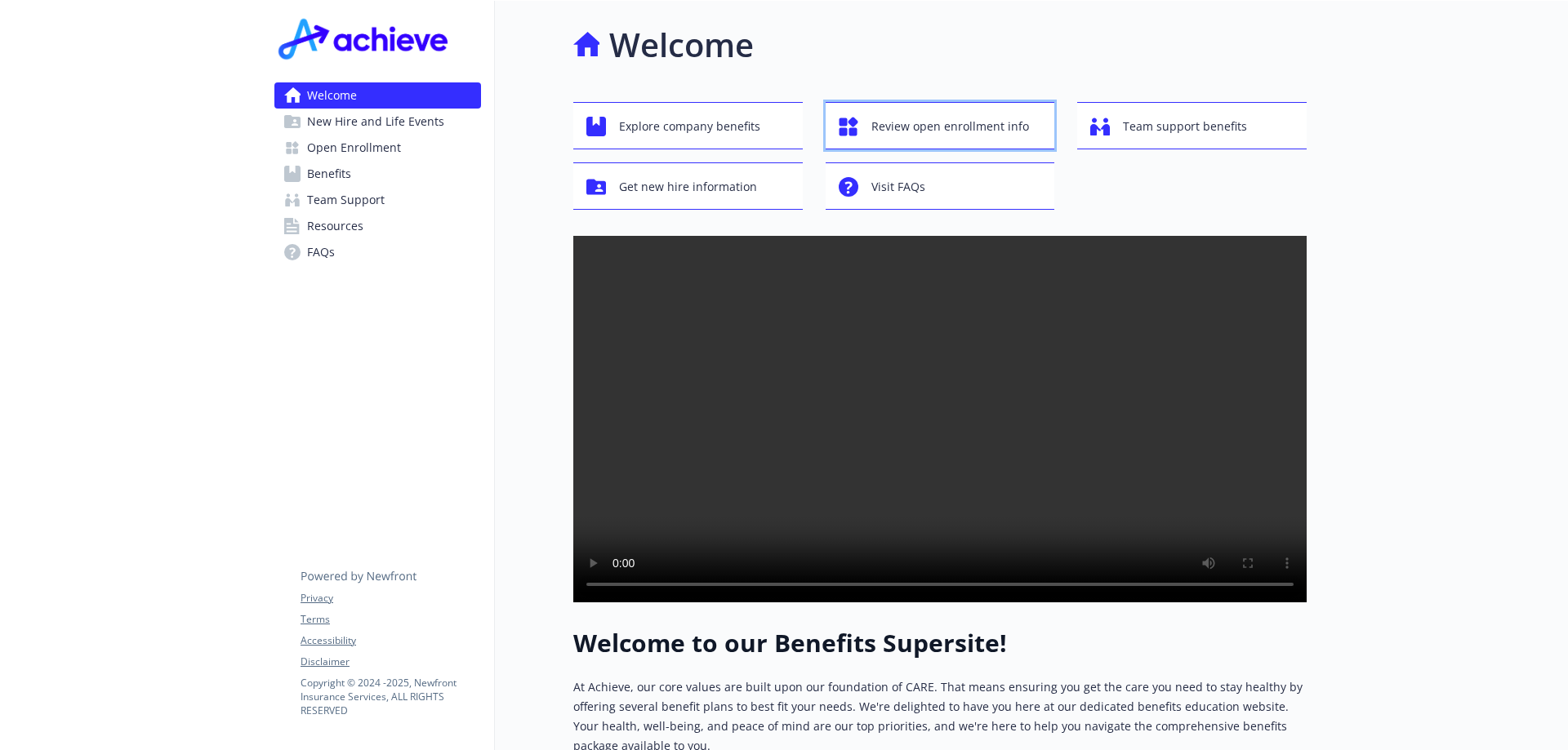
click at [936, 125] on span "Review open enrollment info" at bounding box center [950, 126] width 158 height 31
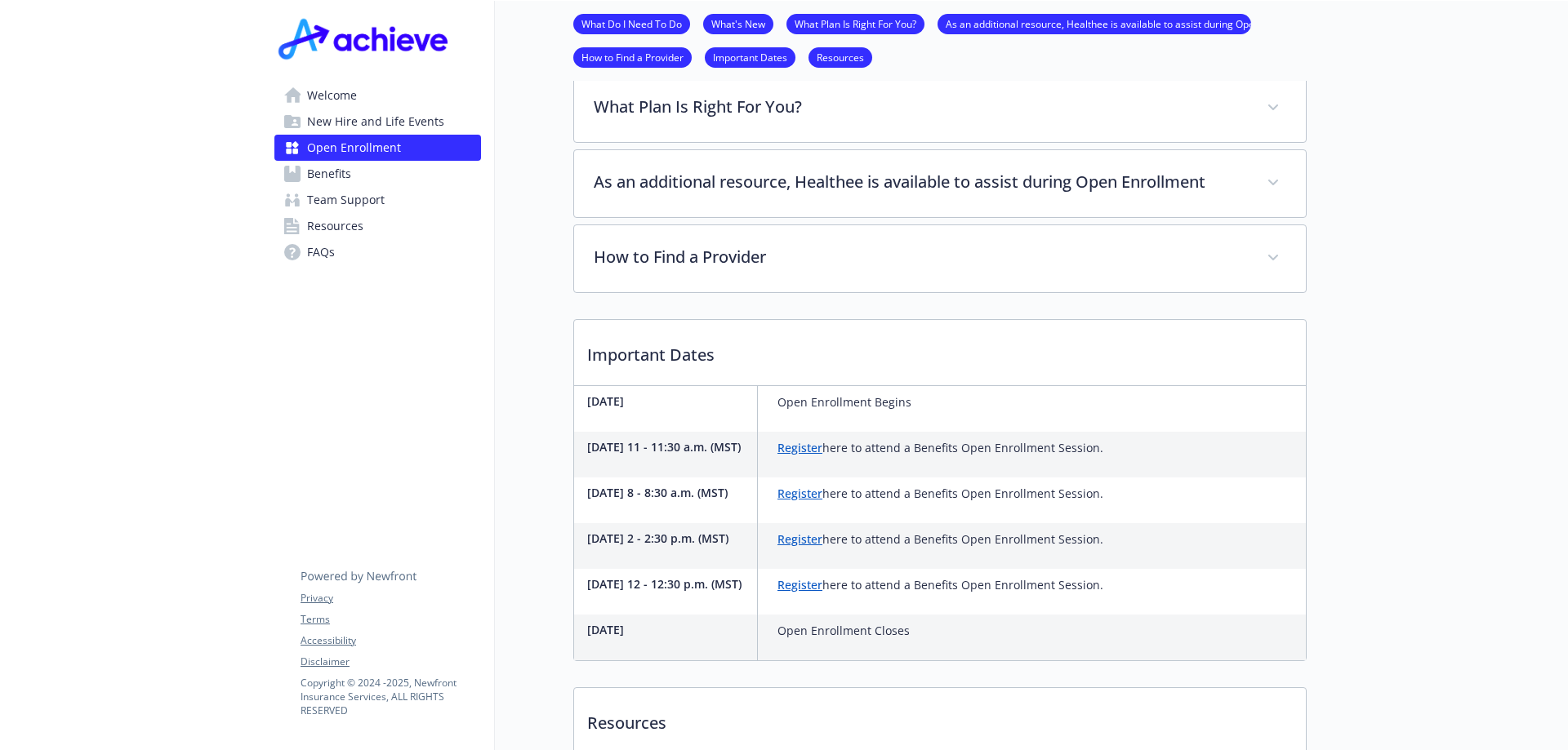
scroll to position [408, 0]
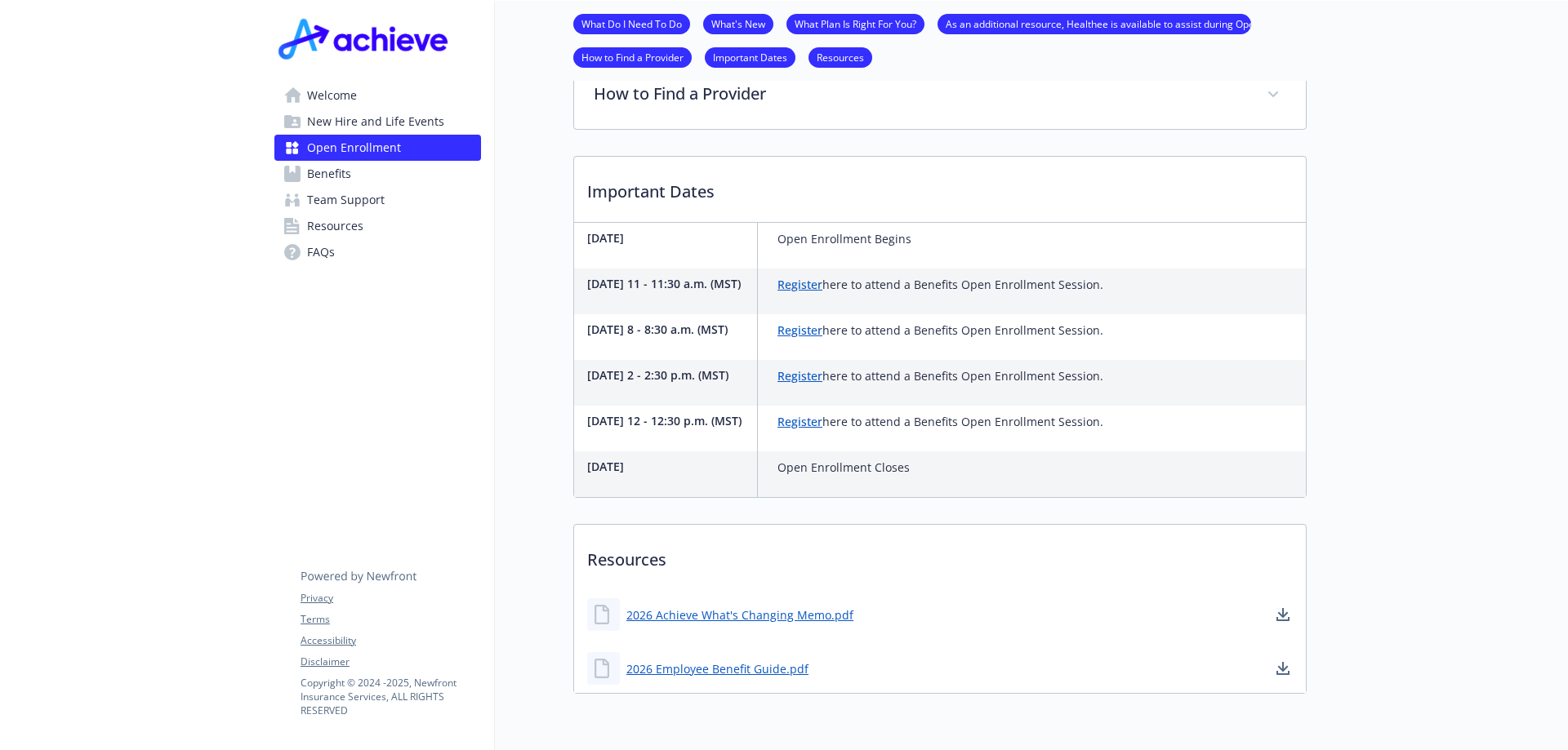
click at [805, 288] on link "Register" at bounding box center [799, 284] width 45 height 16
